Goal: Task Accomplishment & Management: Manage account settings

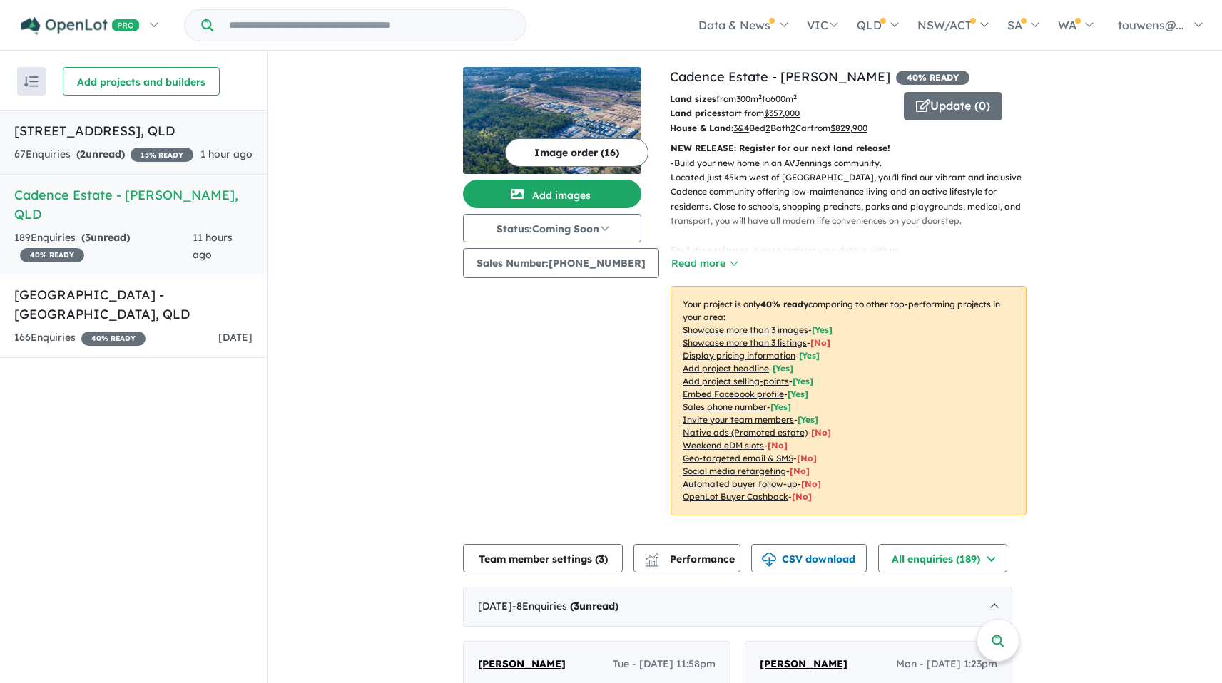
click at [88, 162] on div "67 Enquir ies ( 2 unread) 15 % READY" at bounding box center [103, 154] width 179 height 17
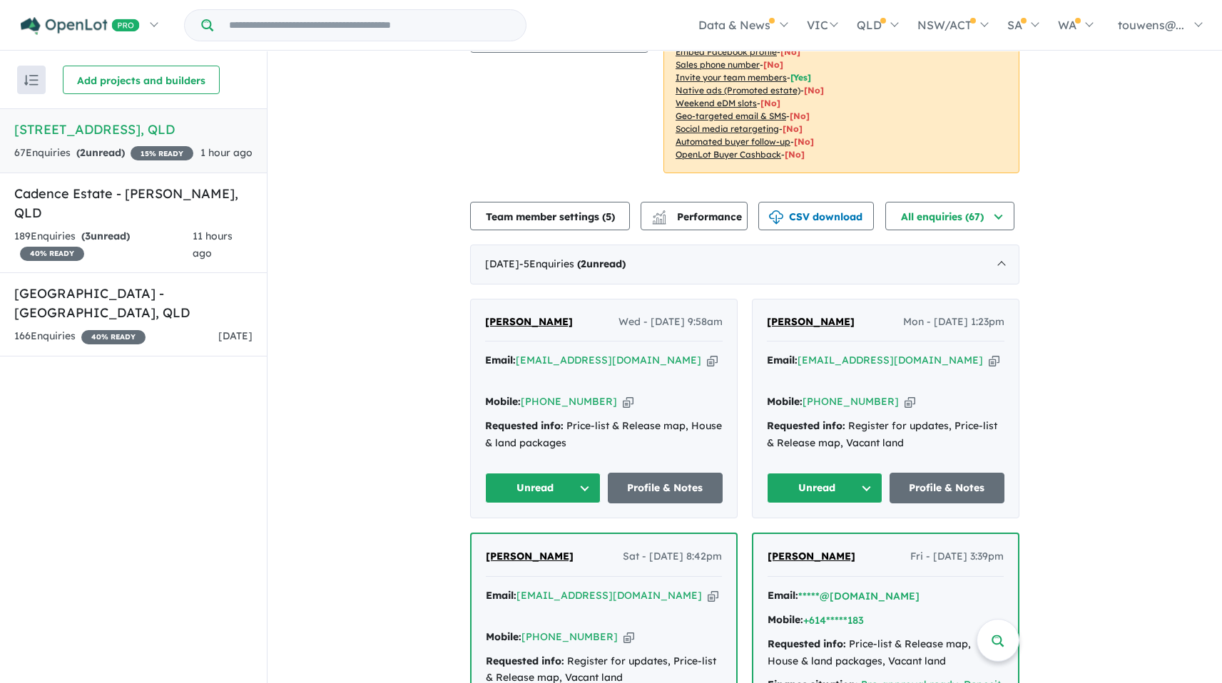
scroll to position [282, 0]
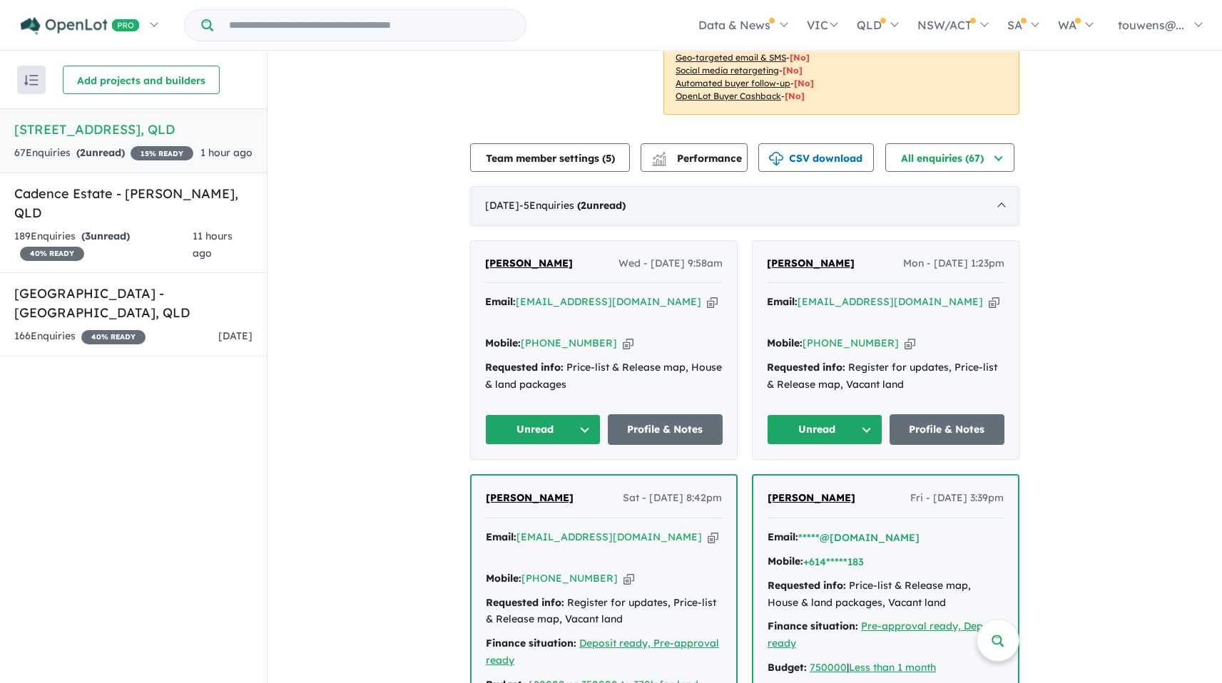
click at [631, 193] on div "August 2025 - 5 Enquir ies ( 2 unread)" at bounding box center [744, 206] width 549 height 40
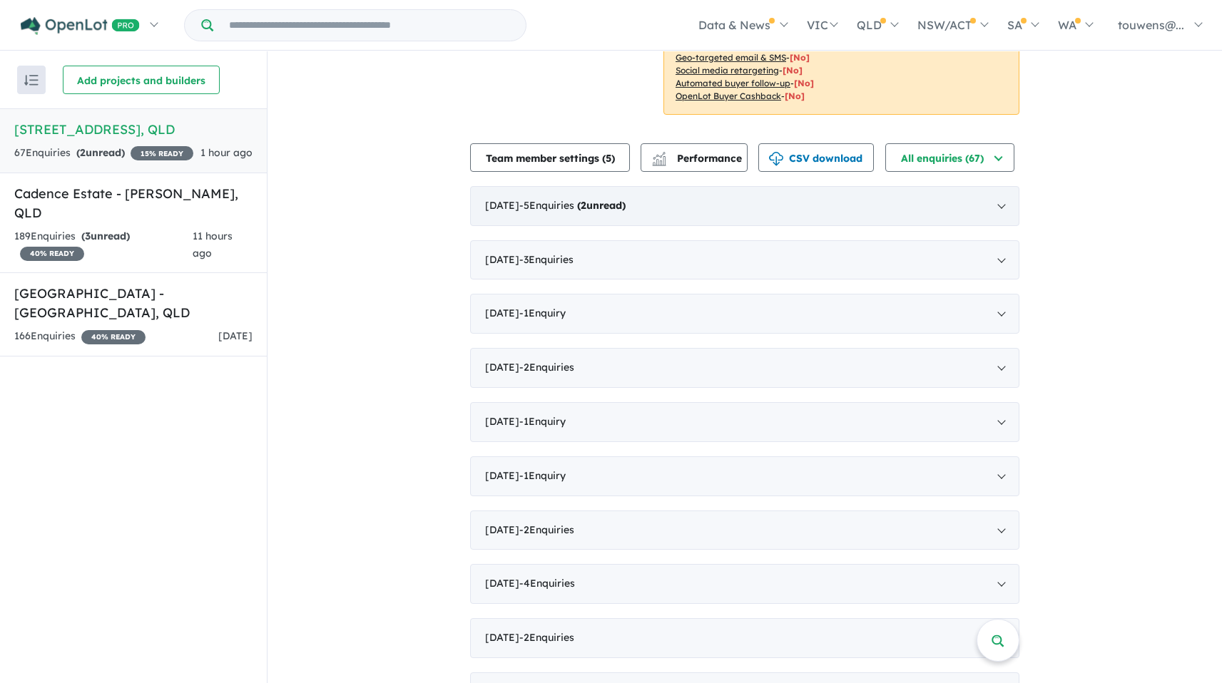
click at [625, 201] on strong "( 2 unread)" at bounding box center [601, 205] width 48 height 13
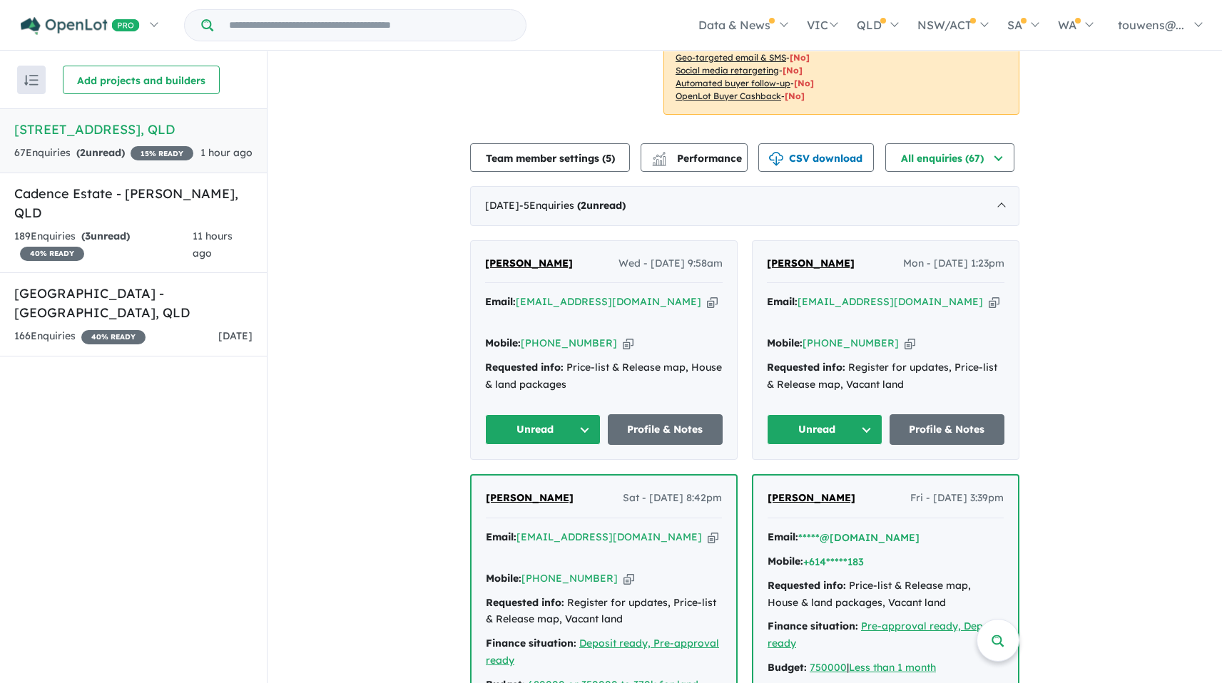
click at [536, 414] on button "Unread" at bounding box center [543, 429] width 116 height 31
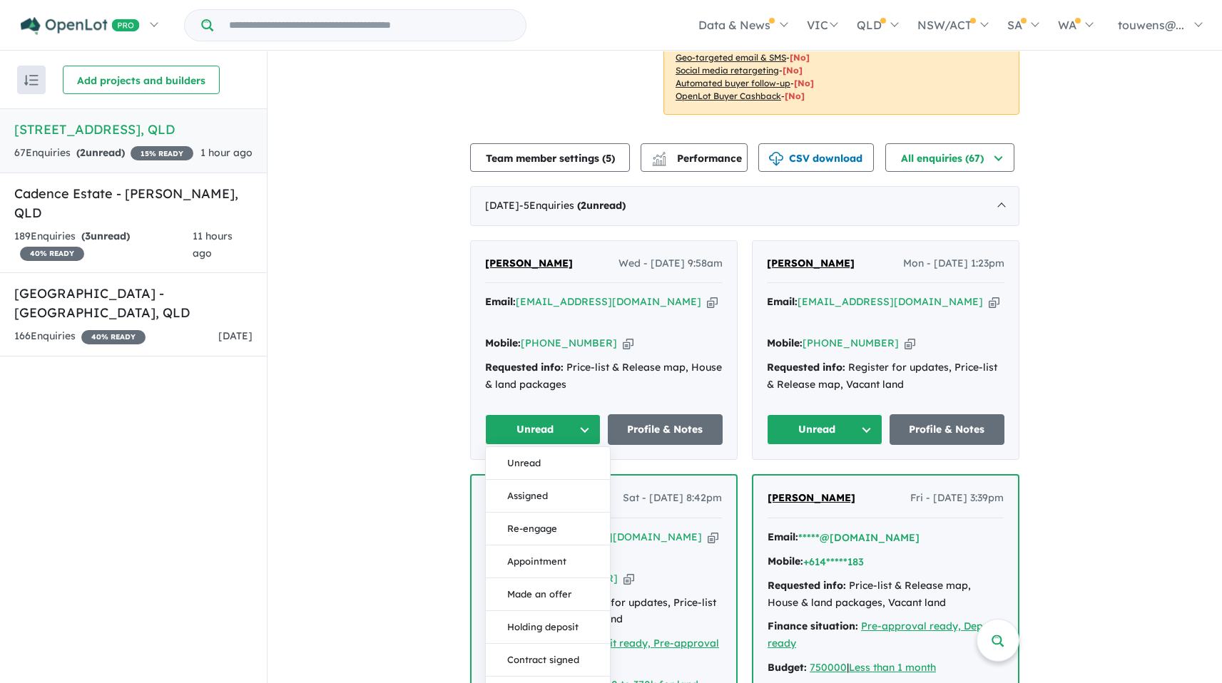
click at [989, 302] on icon "button" at bounding box center [994, 302] width 11 height 15
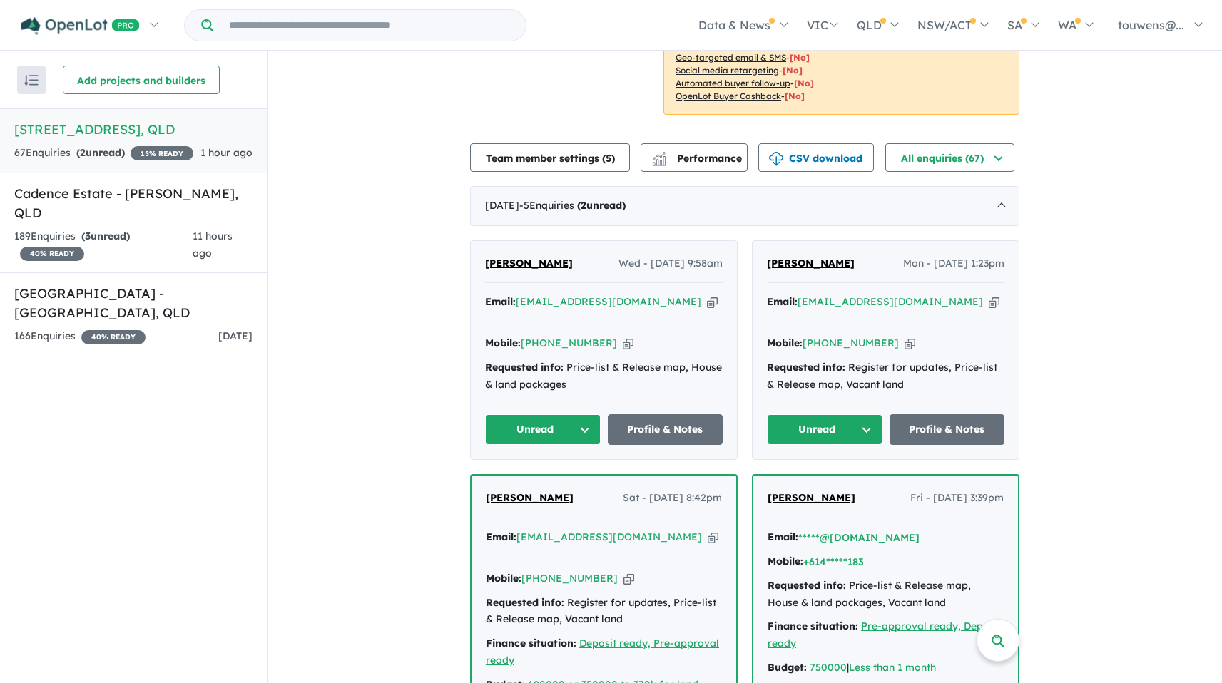
click at [828, 422] on button "Unread" at bounding box center [825, 429] width 116 height 31
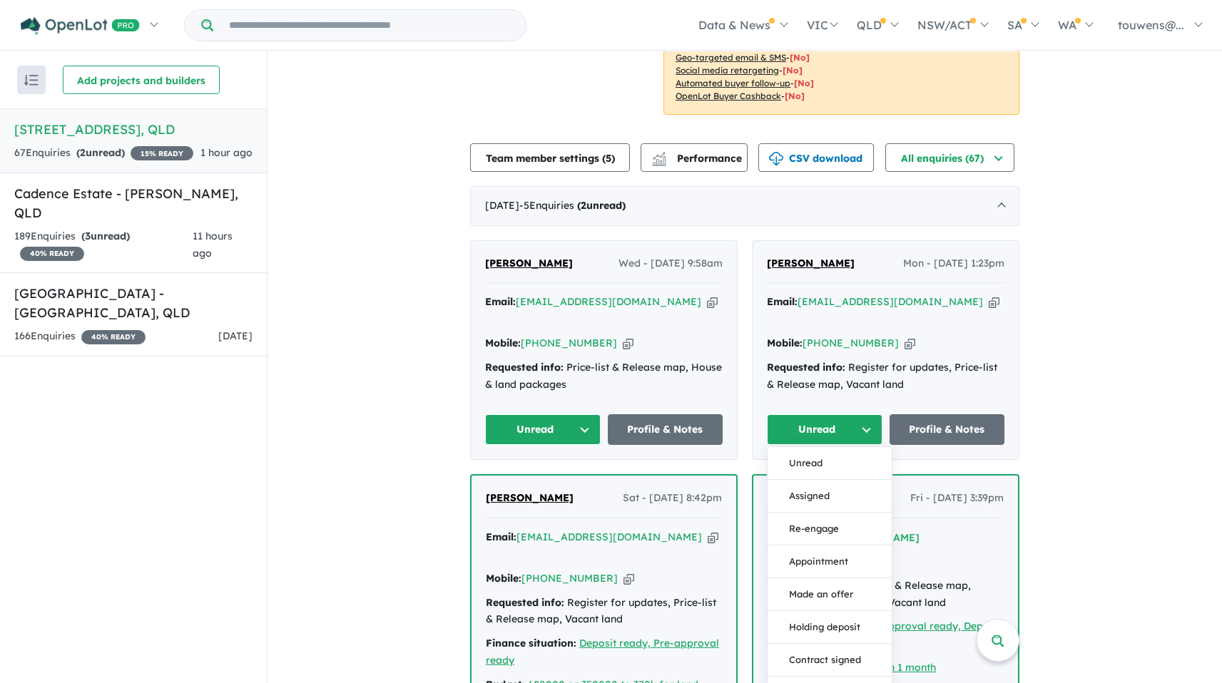
click at [815, 484] on button "Assigned" at bounding box center [829, 496] width 124 height 33
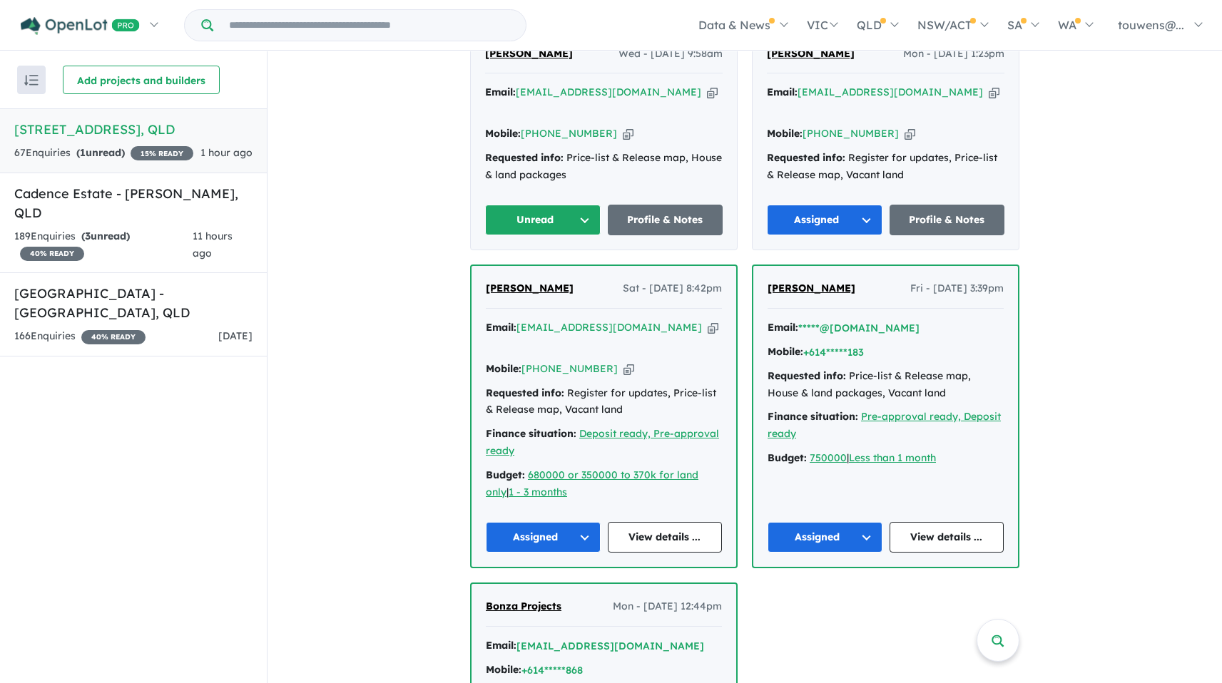
scroll to position [433, 0]
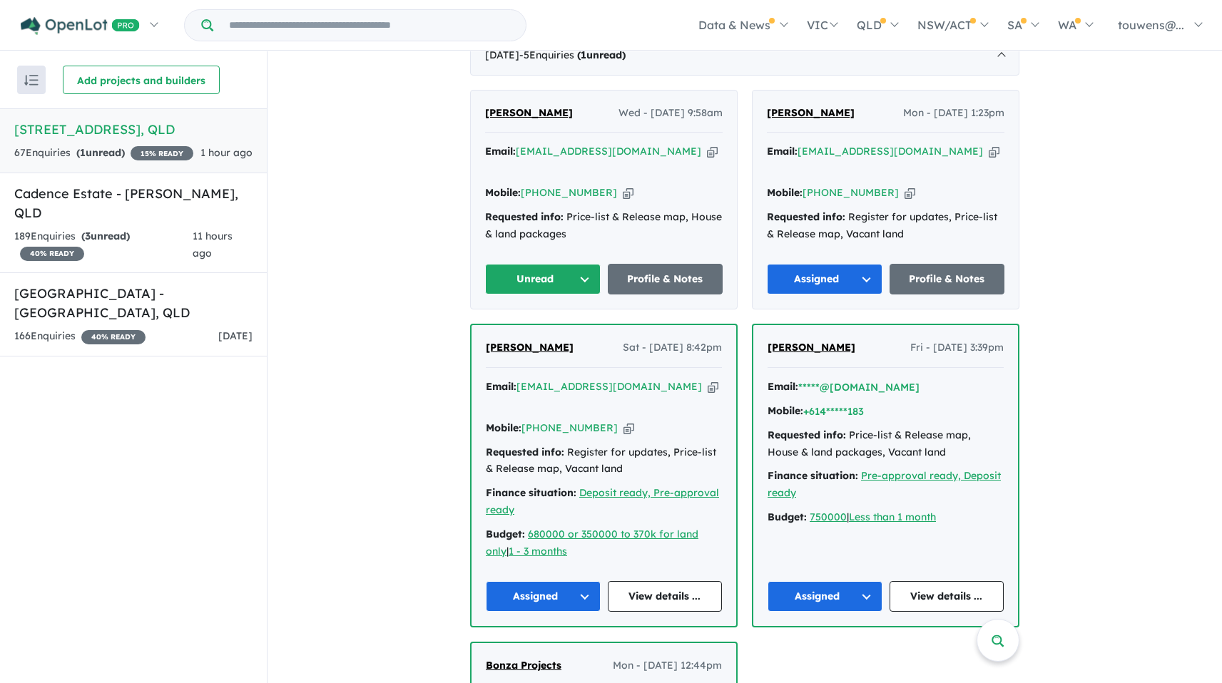
click at [707, 153] on icon "button" at bounding box center [712, 151] width 11 height 15
click at [574, 264] on button "Unread" at bounding box center [543, 279] width 116 height 31
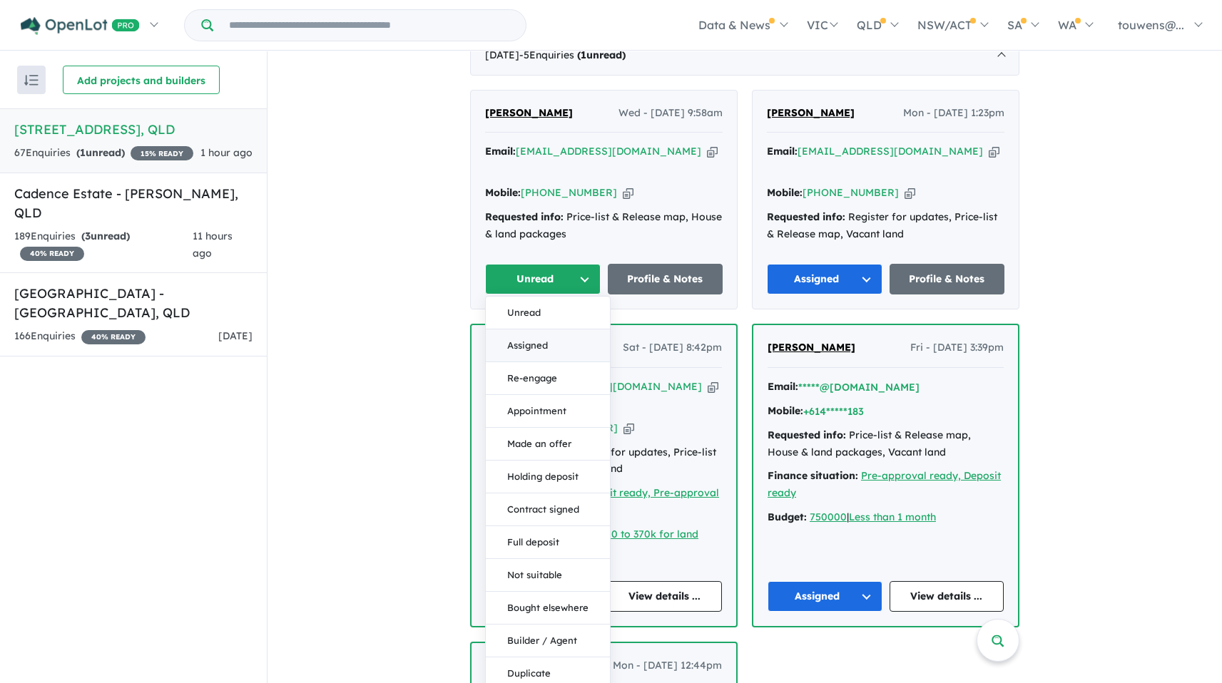
click at [546, 338] on button "Assigned" at bounding box center [548, 346] width 124 height 33
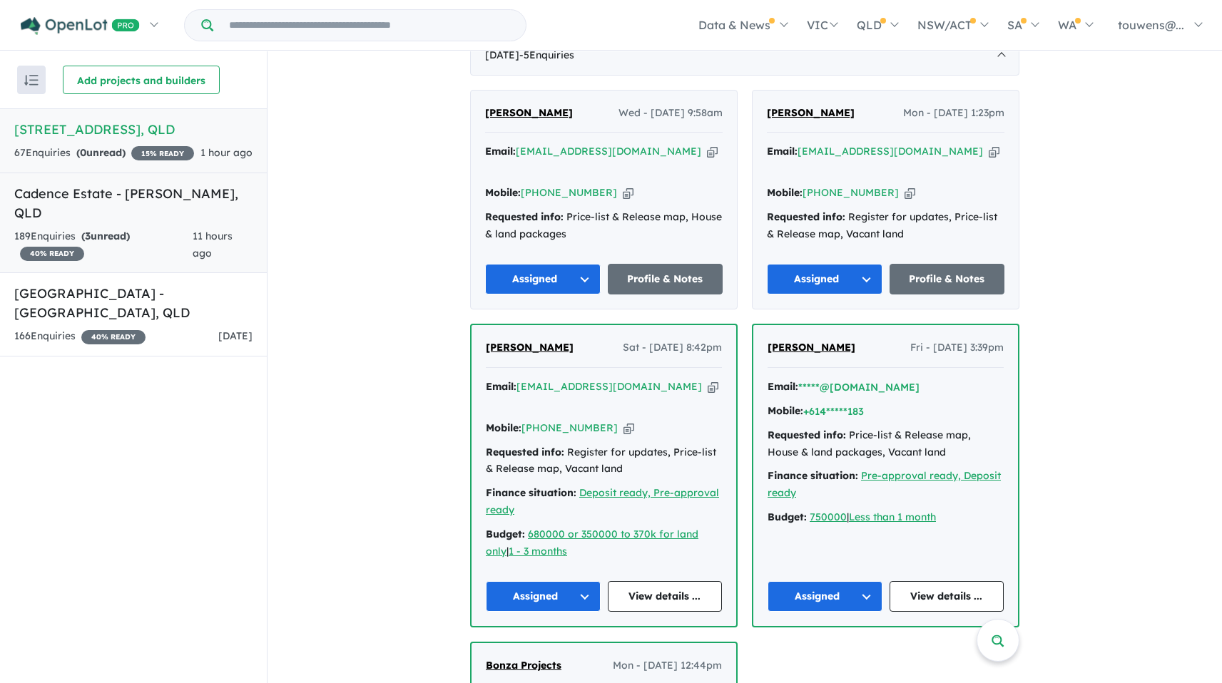
click at [155, 206] on link "Cadence Estate - Ripley , QLD 189 Enquir ies ( 3 unread) 40 % READY 11 hours ago" at bounding box center [133, 223] width 267 height 101
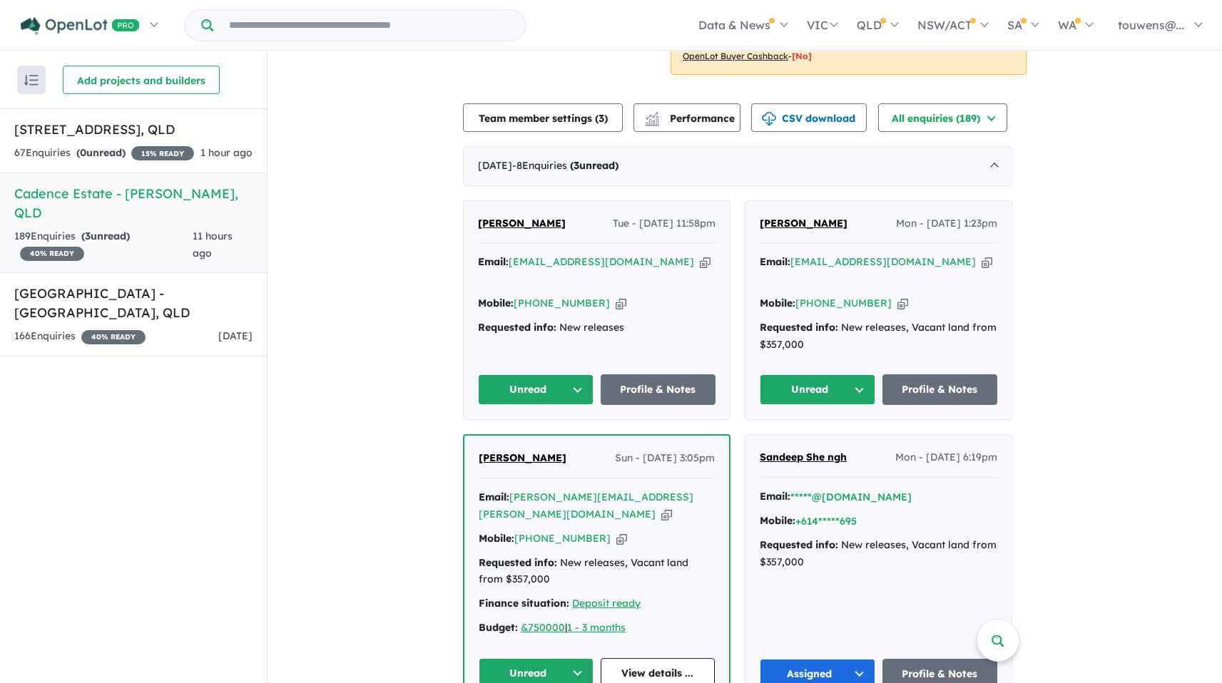
scroll to position [557, 0]
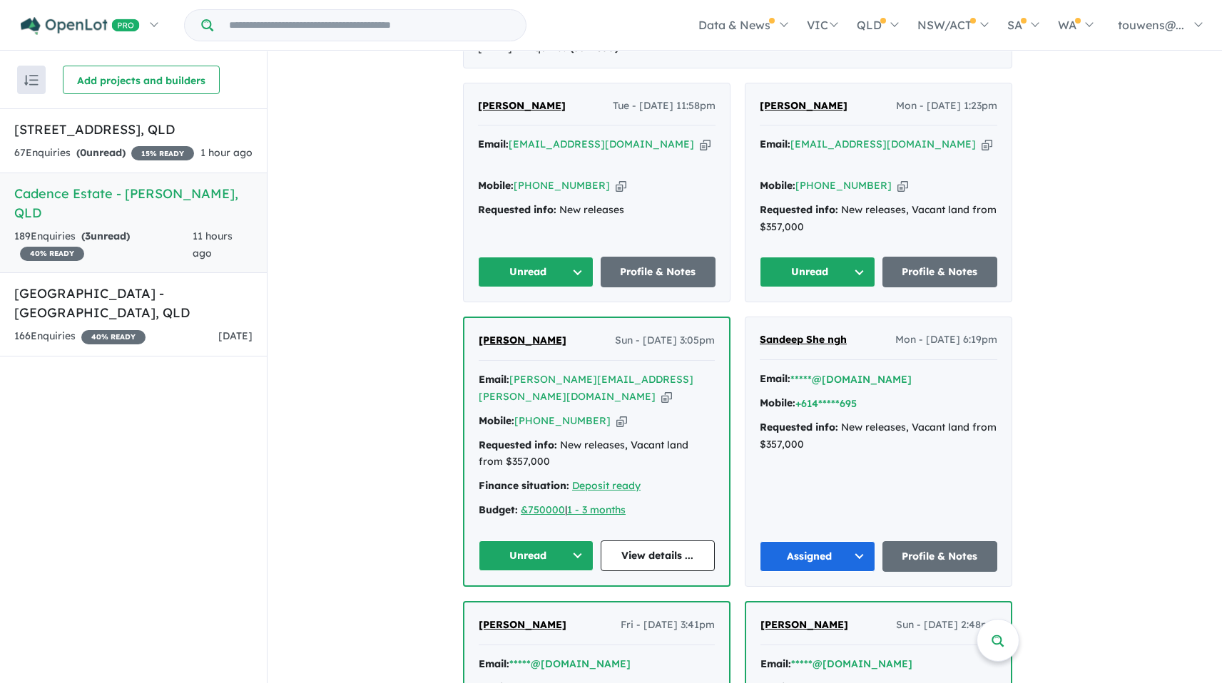
click at [662, 389] on icon "button" at bounding box center [666, 396] width 11 height 15
click at [520, 541] on button "Unread" at bounding box center [536, 556] width 115 height 31
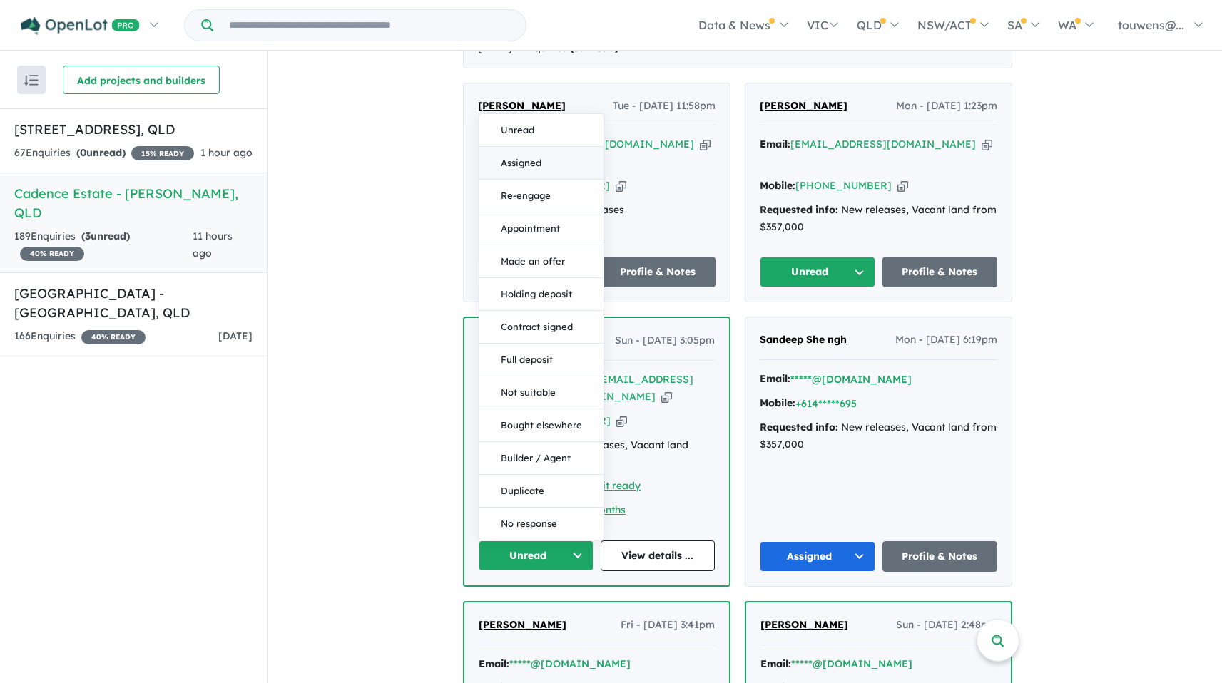
click at [551, 147] on button "Assigned" at bounding box center [541, 163] width 124 height 33
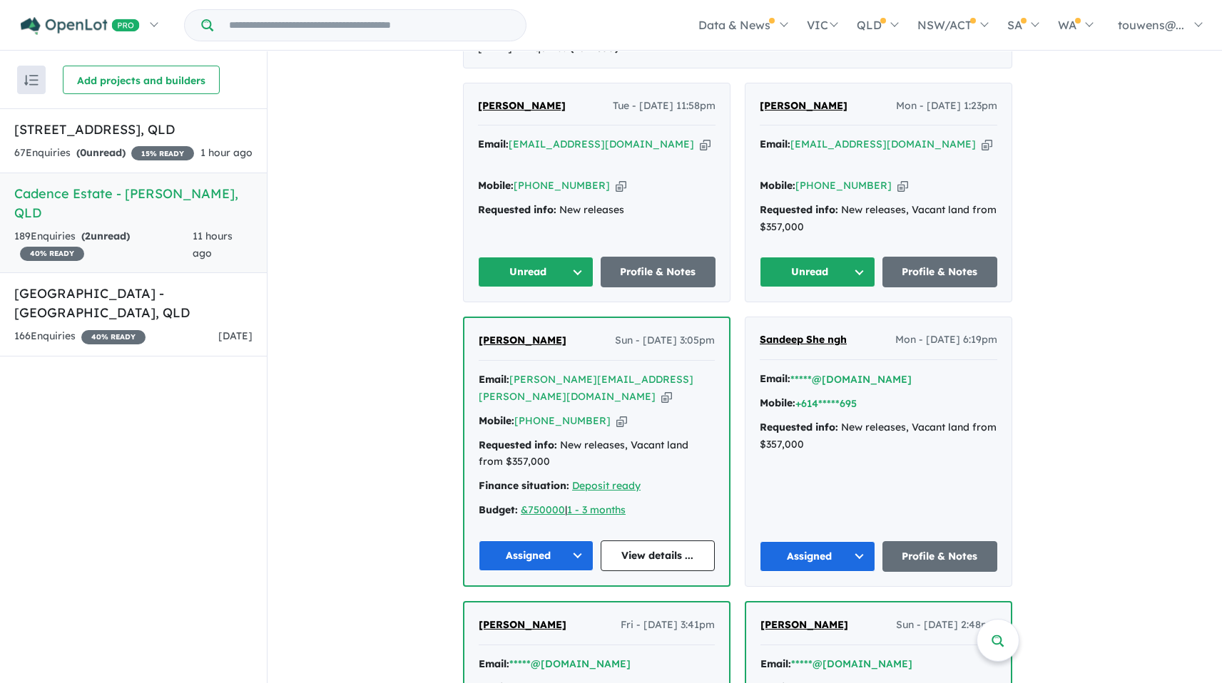
click at [801, 257] on button "Unread" at bounding box center [818, 272] width 116 height 31
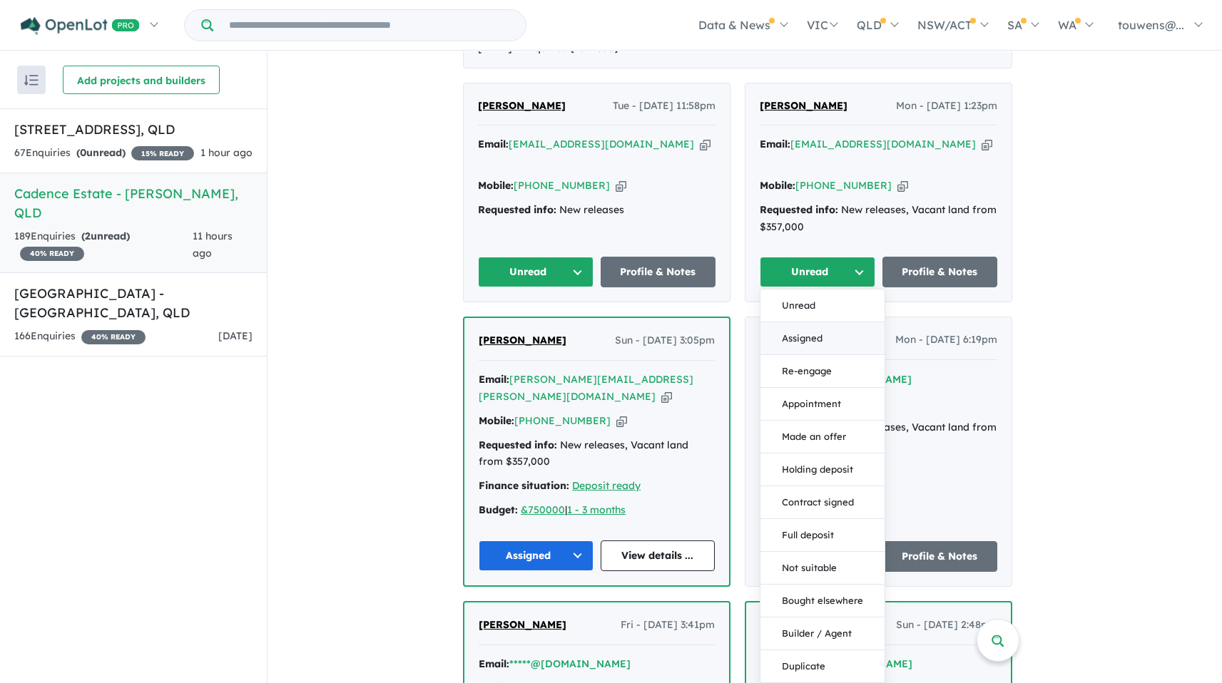
click at [820, 326] on button "Assigned" at bounding box center [822, 338] width 124 height 33
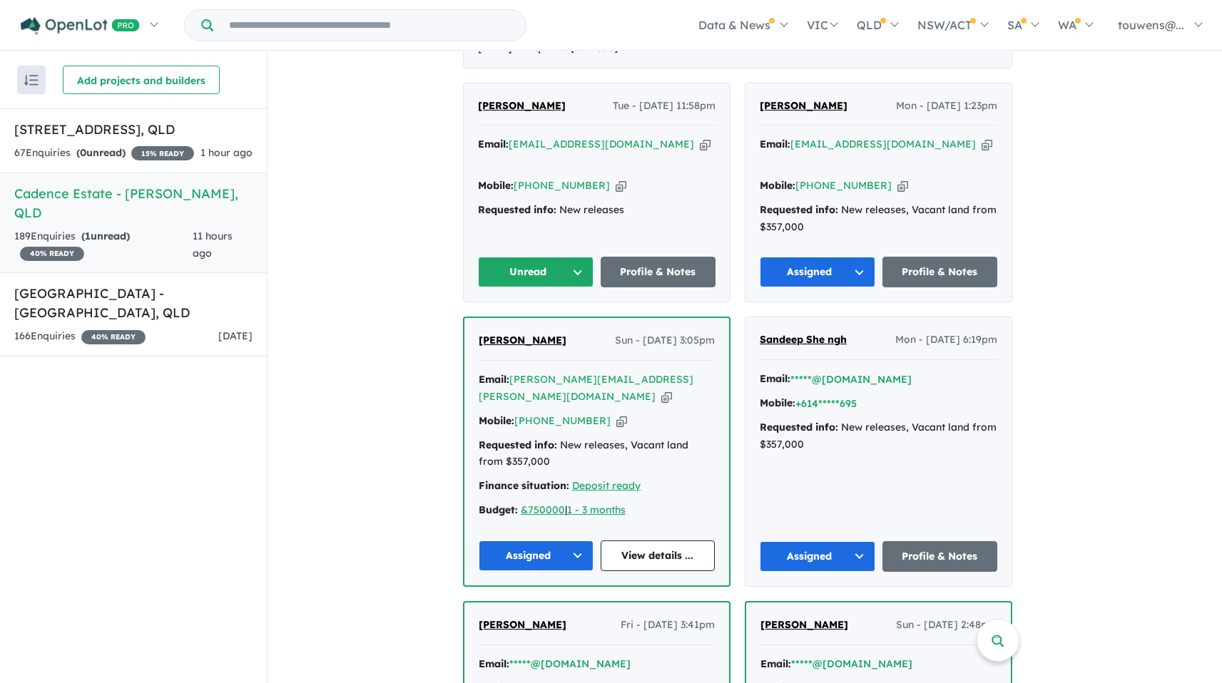
click at [700, 149] on icon "button" at bounding box center [705, 144] width 11 height 15
click at [616, 178] on icon "button" at bounding box center [621, 185] width 11 height 15
click at [700, 145] on icon "button" at bounding box center [705, 144] width 11 height 15
click at [506, 105] on span "[PERSON_NAME]" at bounding box center [522, 105] width 88 height 13
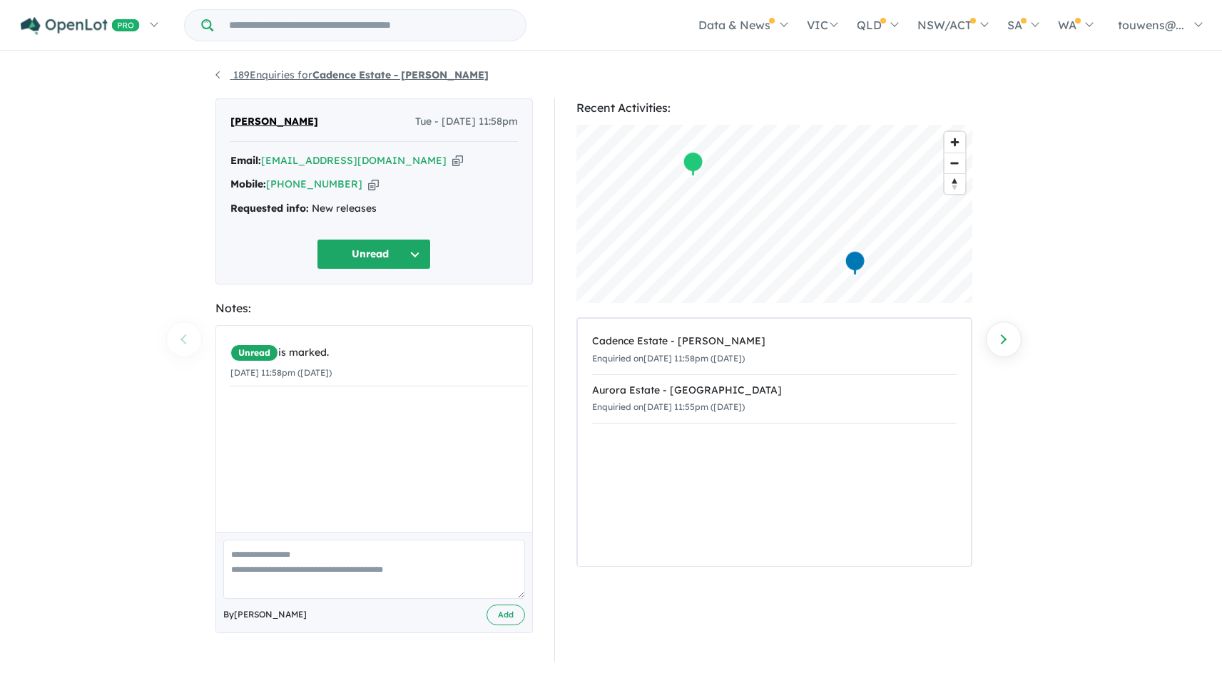
click at [225, 76] on link "189 Enquiries for Cadence Estate - Ripley" at bounding box center [351, 74] width 273 height 13
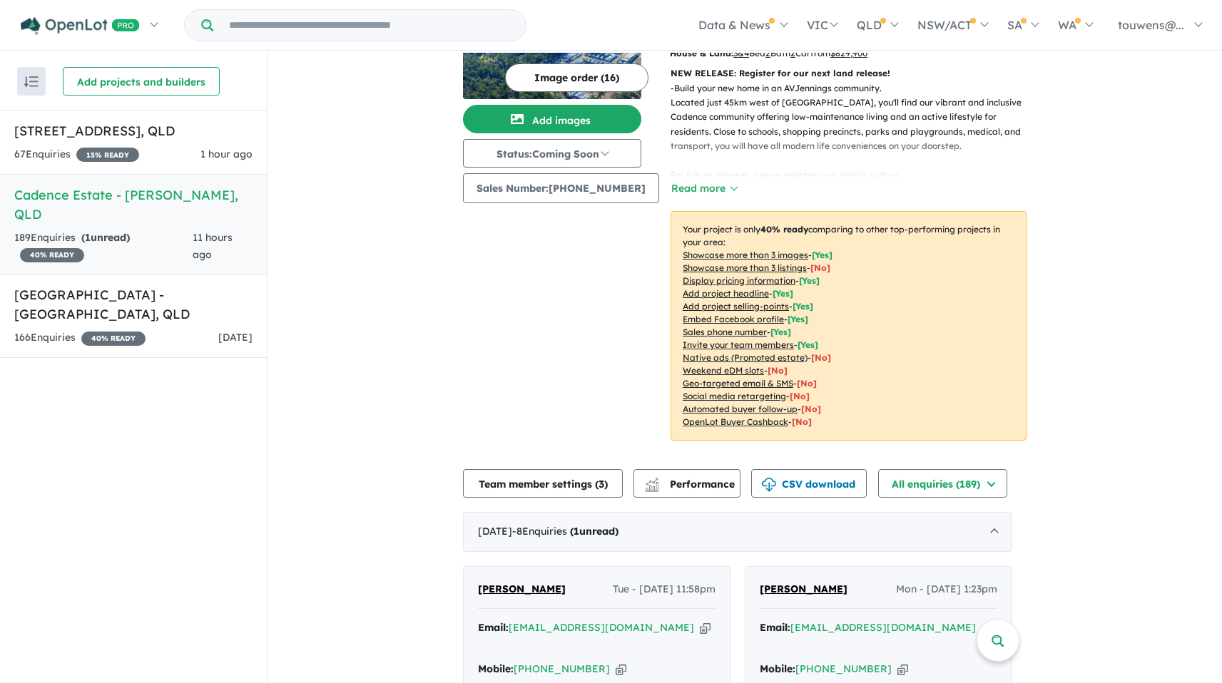
scroll to position [479, 0]
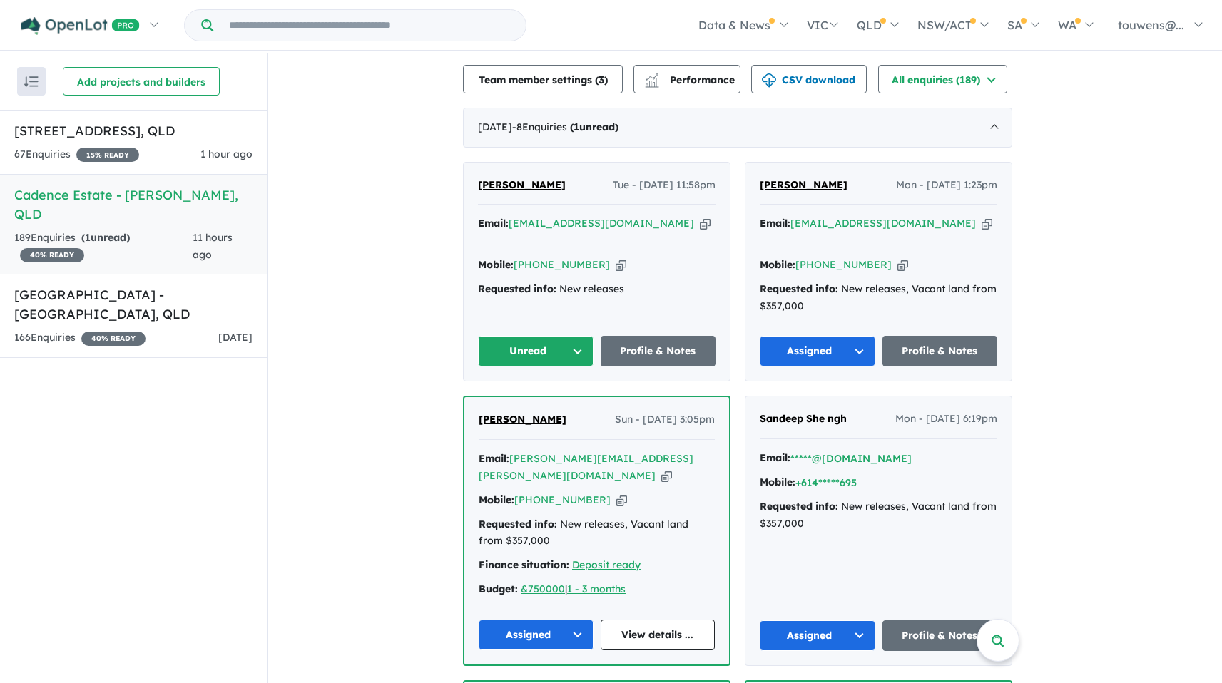
click at [550, 337] on button "Unread" at bounding box center [536, 351] width 116 height 31
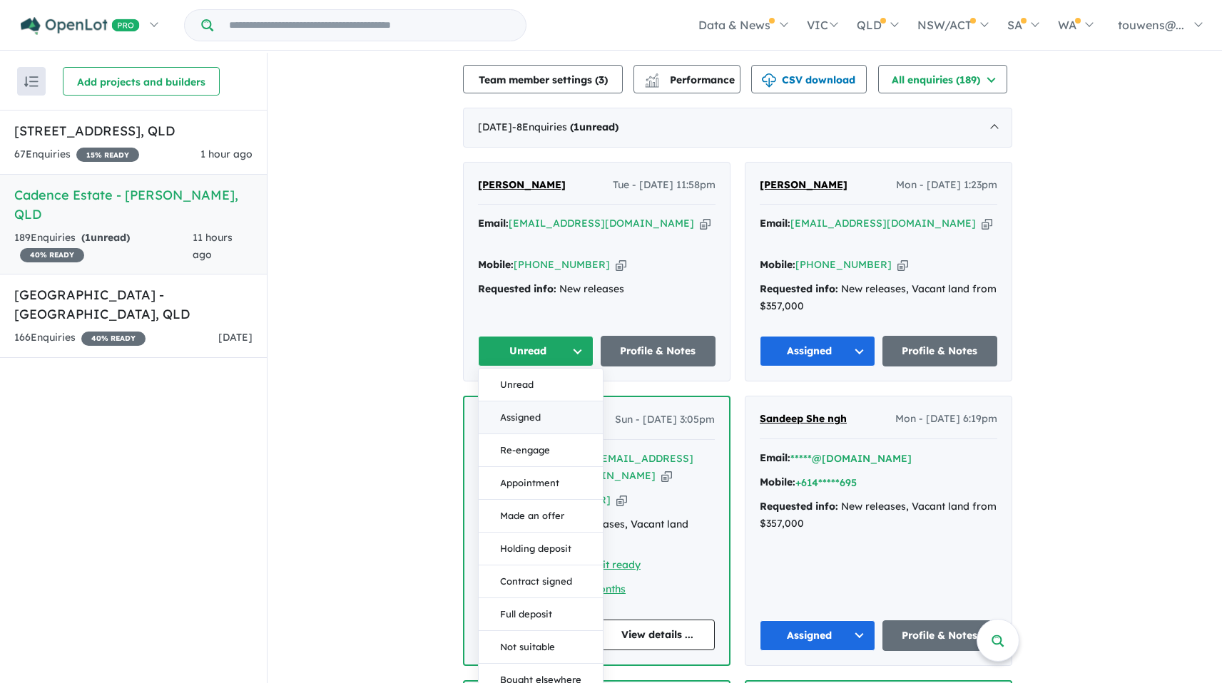
click at [547, 402] on button "Assigned" at bounding box center [541, 418] width 124 height 33
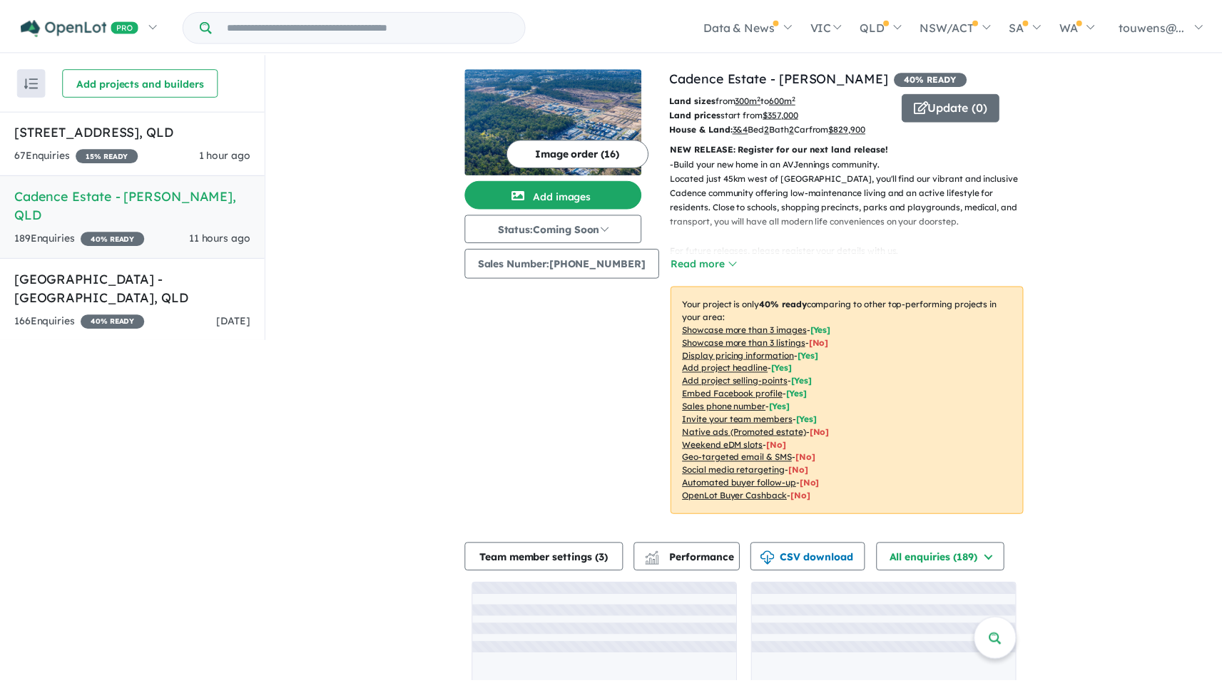
scroll to position [1, 0]
